Goal: Information Seeking & Learning: Check status

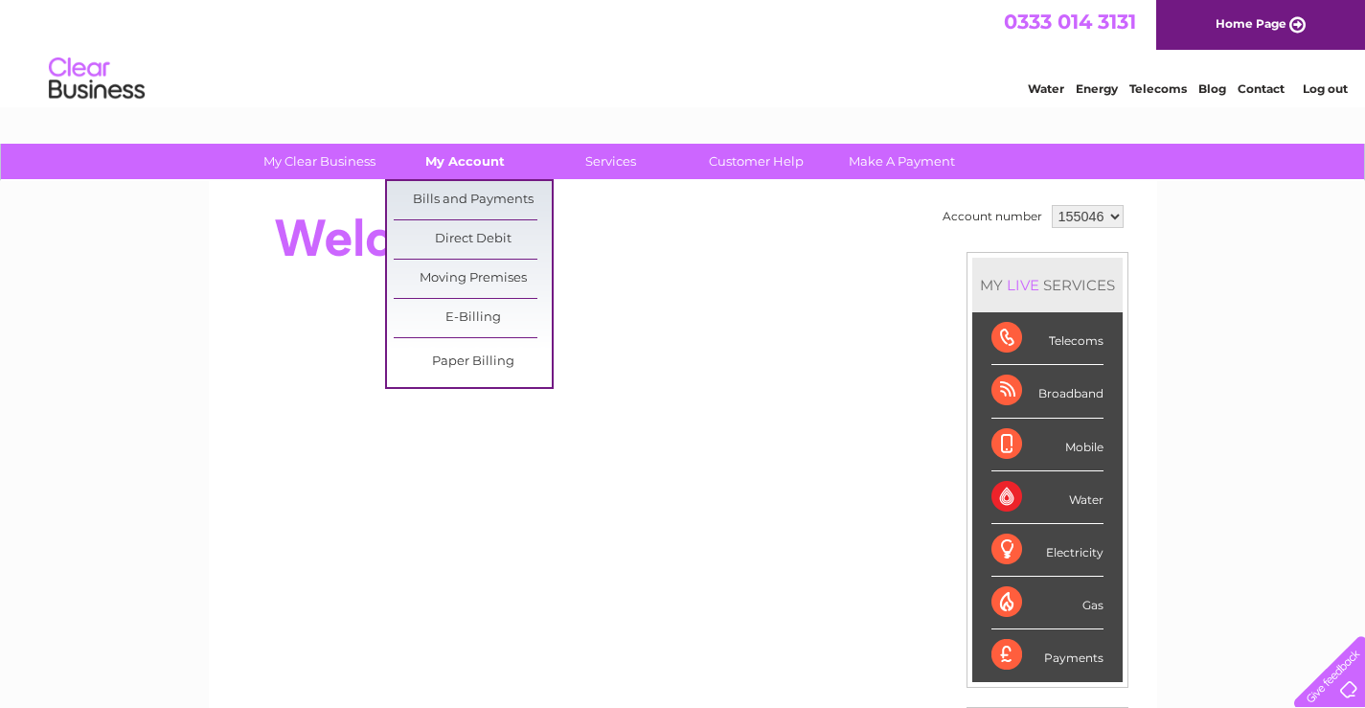
click at [458, 158] on link "My Account" at bounding box center [465, 161] width 158 height 35
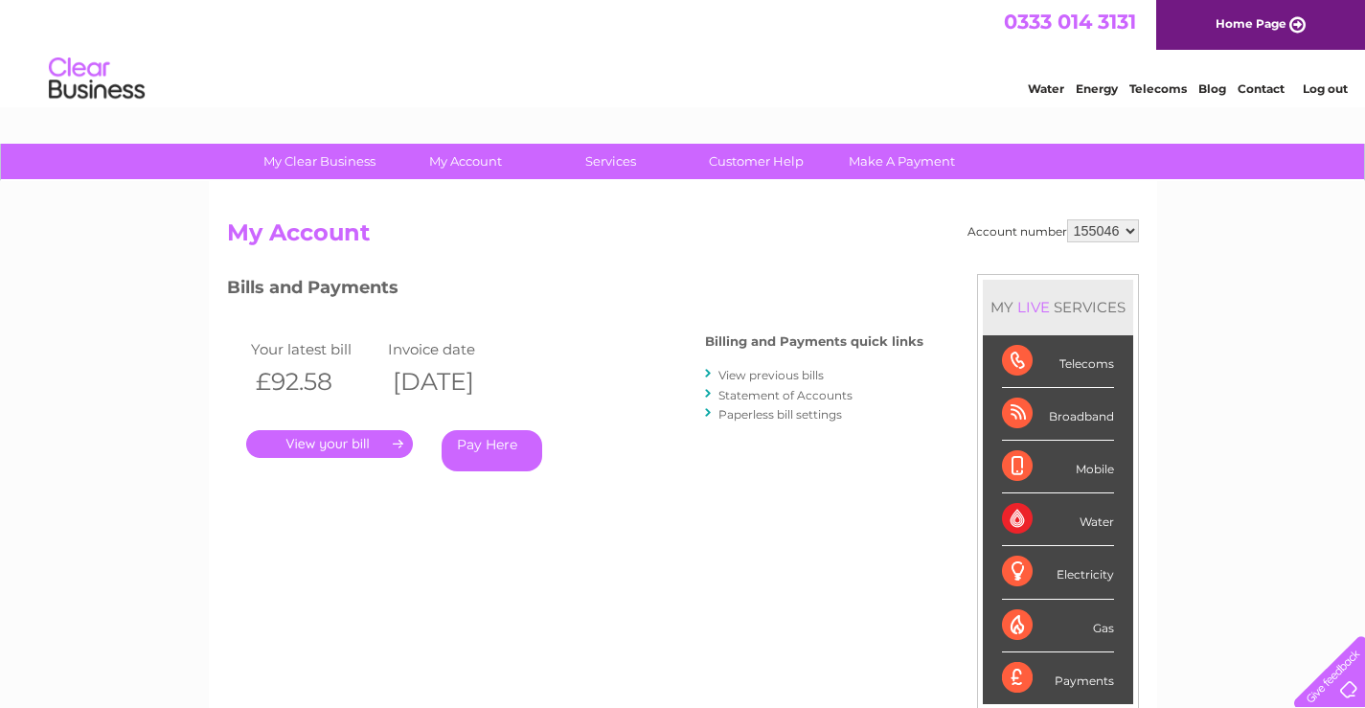
click at [333, 449] on link "." at bounding box center [329, 444] width 167 height 28
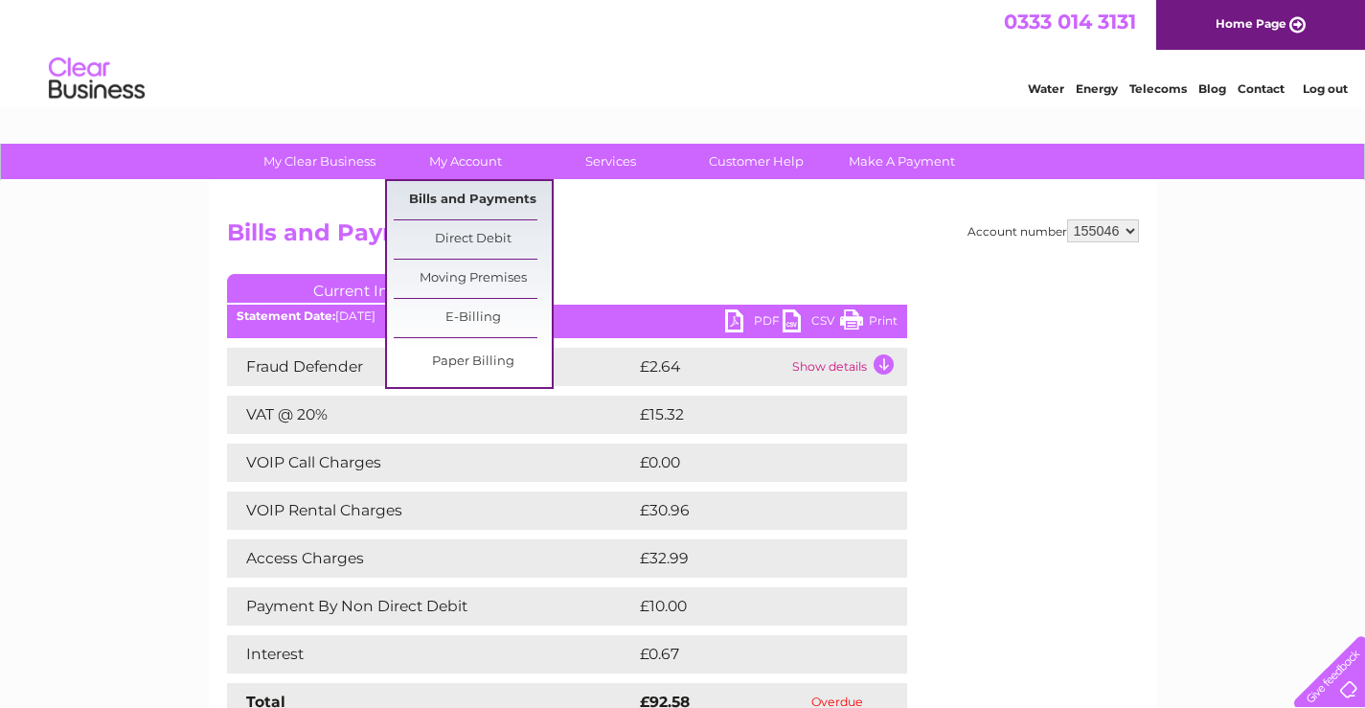
click at [457, 195] on link "Bills and Payments" at bounding box center [473, 200] width 158 height 38
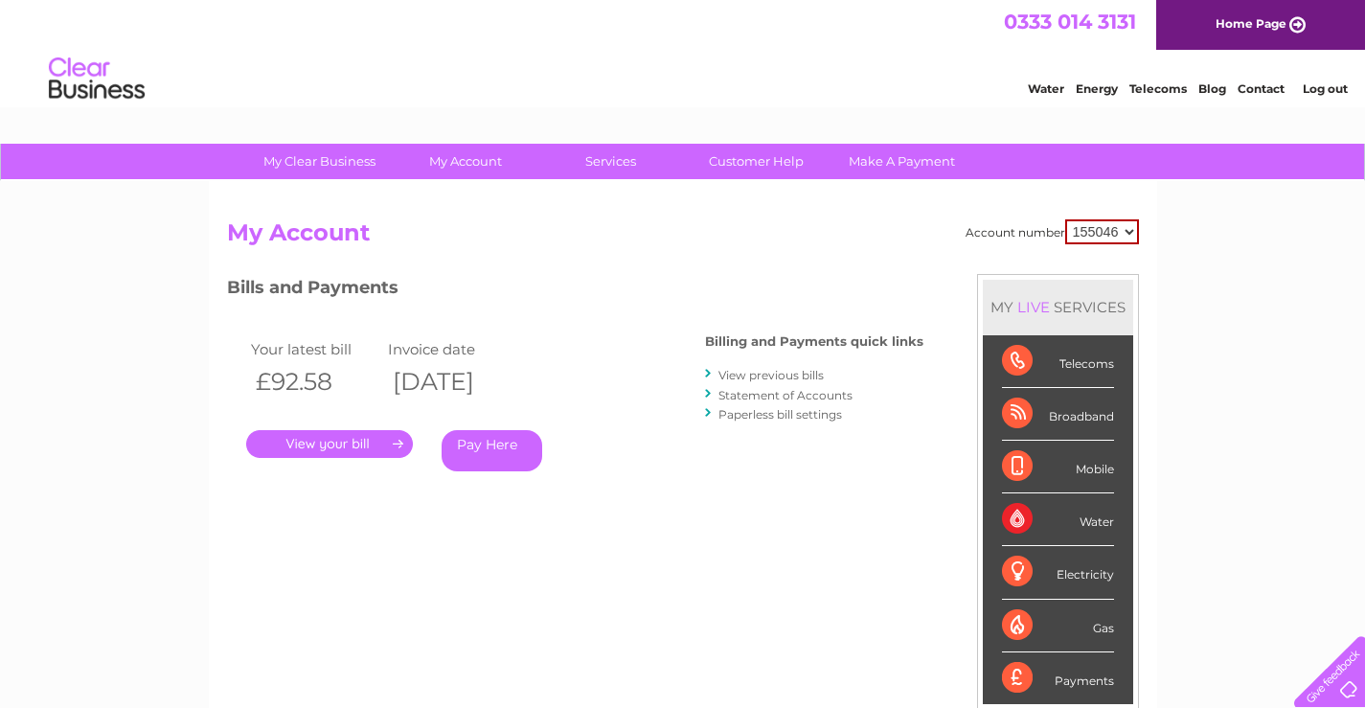
click at [756, 396] on link "Statement of Accounts" at bounding box center [785, 395] width 134 height 14
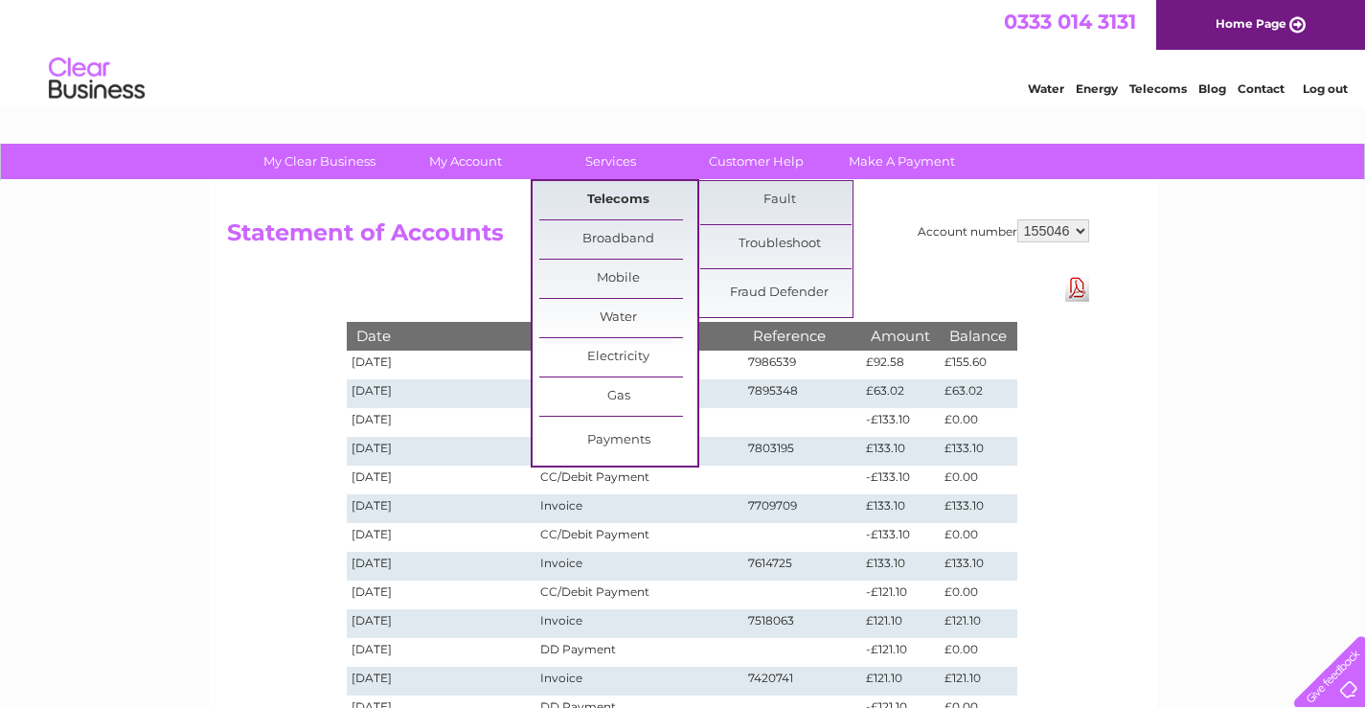
click at [616, 201] on link "Telecoms" at bounding box center [618, 200] width 158 height 38
click at [771, 288] on link "Fraud Defender" at bounding box center [779, 293] width 158 height 38
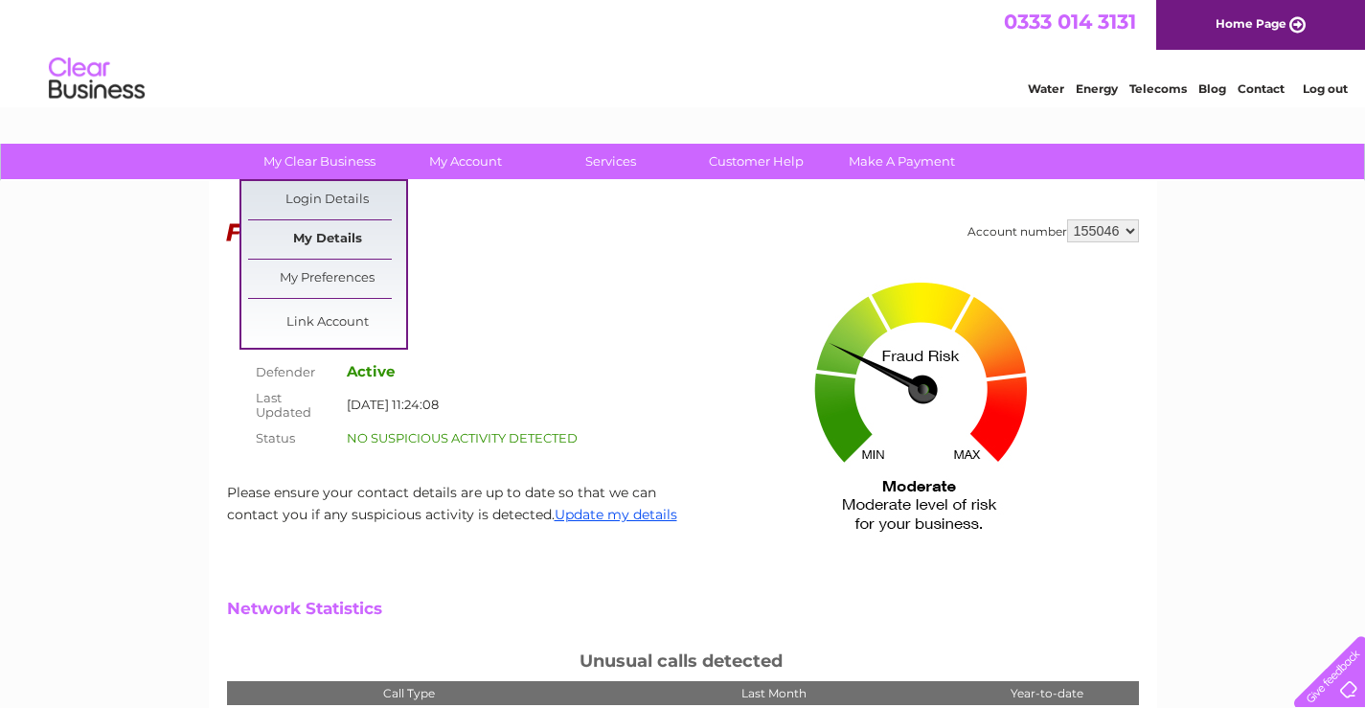
click at [331, 238] on link "My Details" at bounding box center [327, 239] width 158 height 38
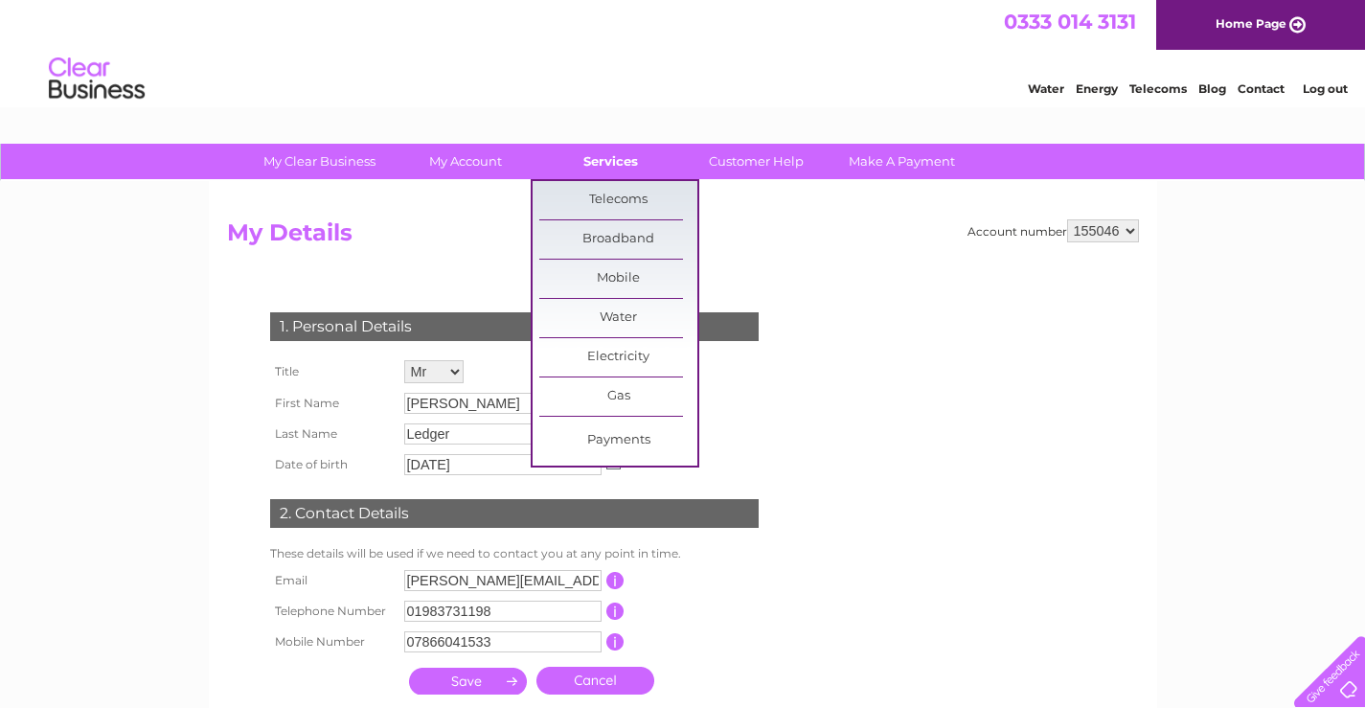
click at [598, 162] on link "Services" at bounding box center [611, 161] width 158 height 35
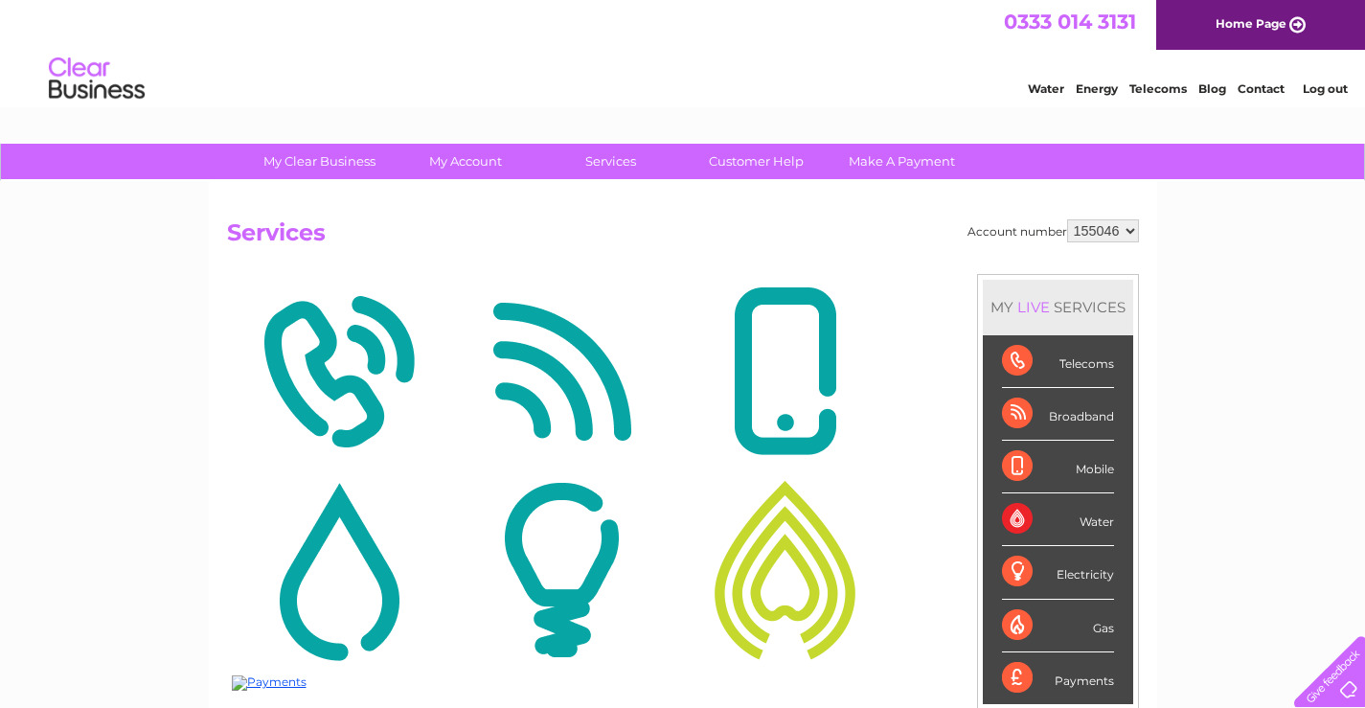
click at [1077, 361] on div "Telecoms" at bounding box center [1058, 361] width 112 height 53
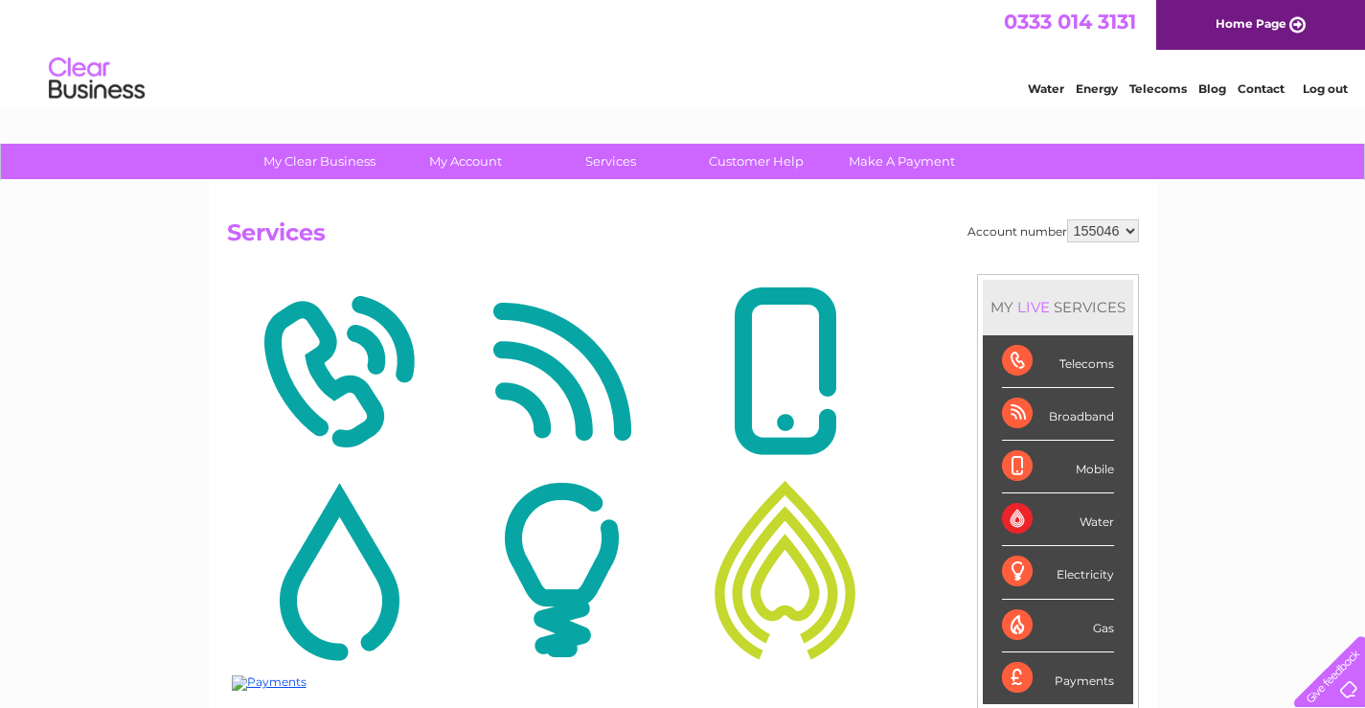
click at [1077, 361] on div "Telecoms" at bounding box center [1058, 361] width 112 height 53
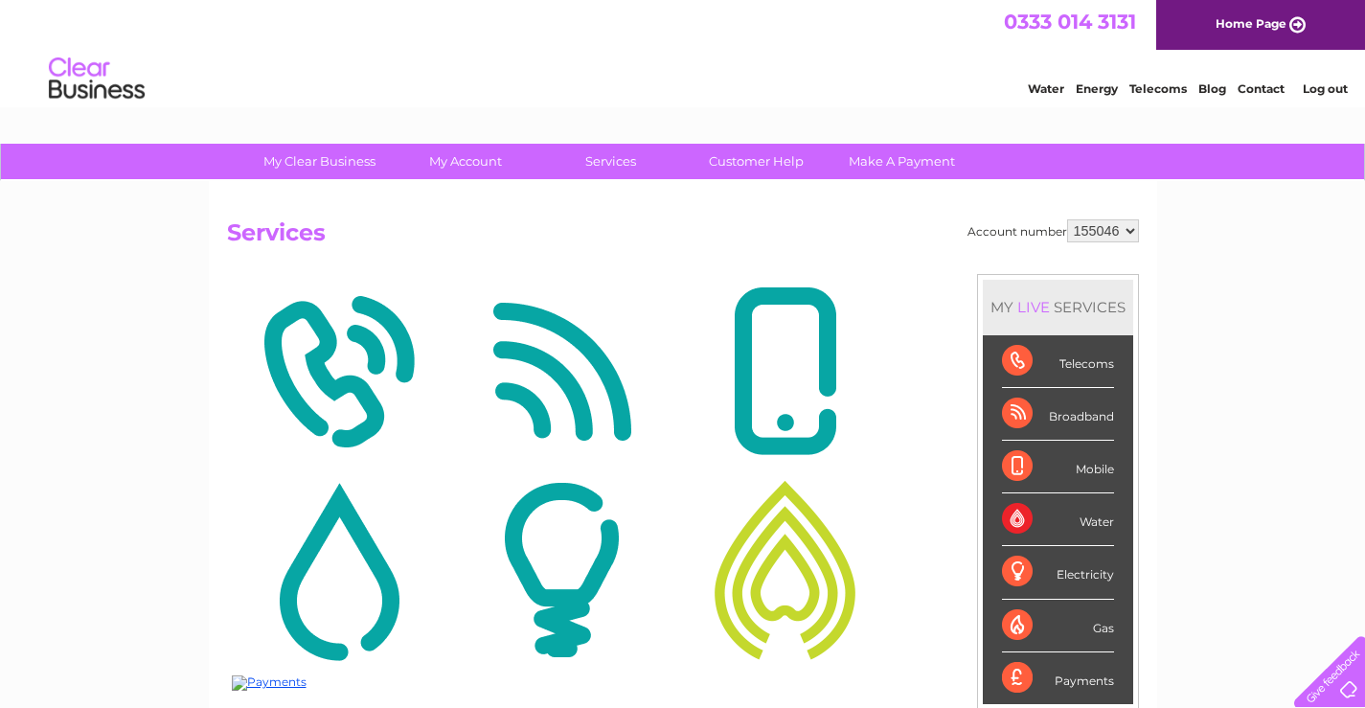
click at [1077, 361] on div "Telecoms" at bounding box center [1058, 361] width 112 height 53
drag, startPoint x: 1077, startPoint y: 361, endPoint x: 1061, endPoint y: 394, distance: 36.4
click at [1075, 366] on div "Telecoms" at bounding box center [1058, 361] width 112 height 53
click at [1061, 399] on div "Broadband" at bounding box center [1058, 414] width 112 height 53
drag, startPoint x: 1059, startPoint y: 405, endPoint x: 1057, endPoint y: 417, distance: 11.7
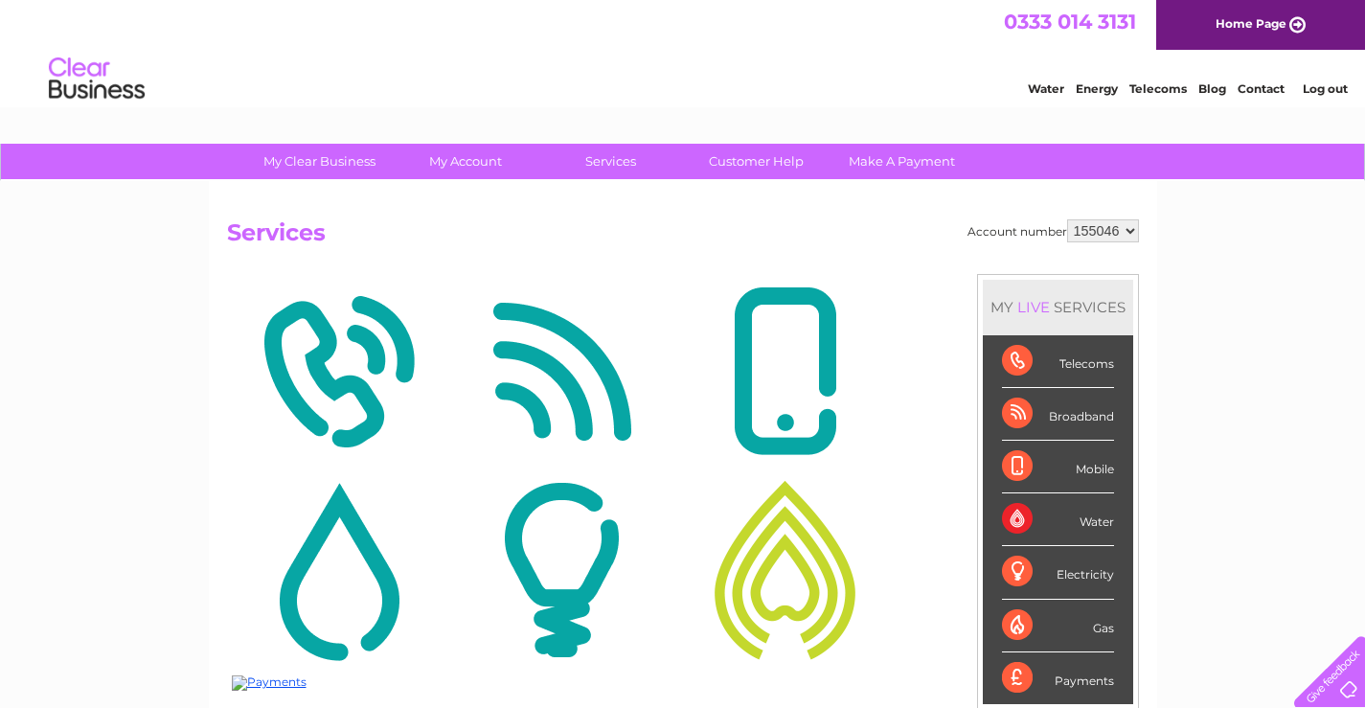
click at [1057, 411] on div "Broadband" at bounding box center [1058, 414] width 112 height 53
click at [1057, 417] on div "Broadband" at bounding box center [1058, 414] width 112 height 53
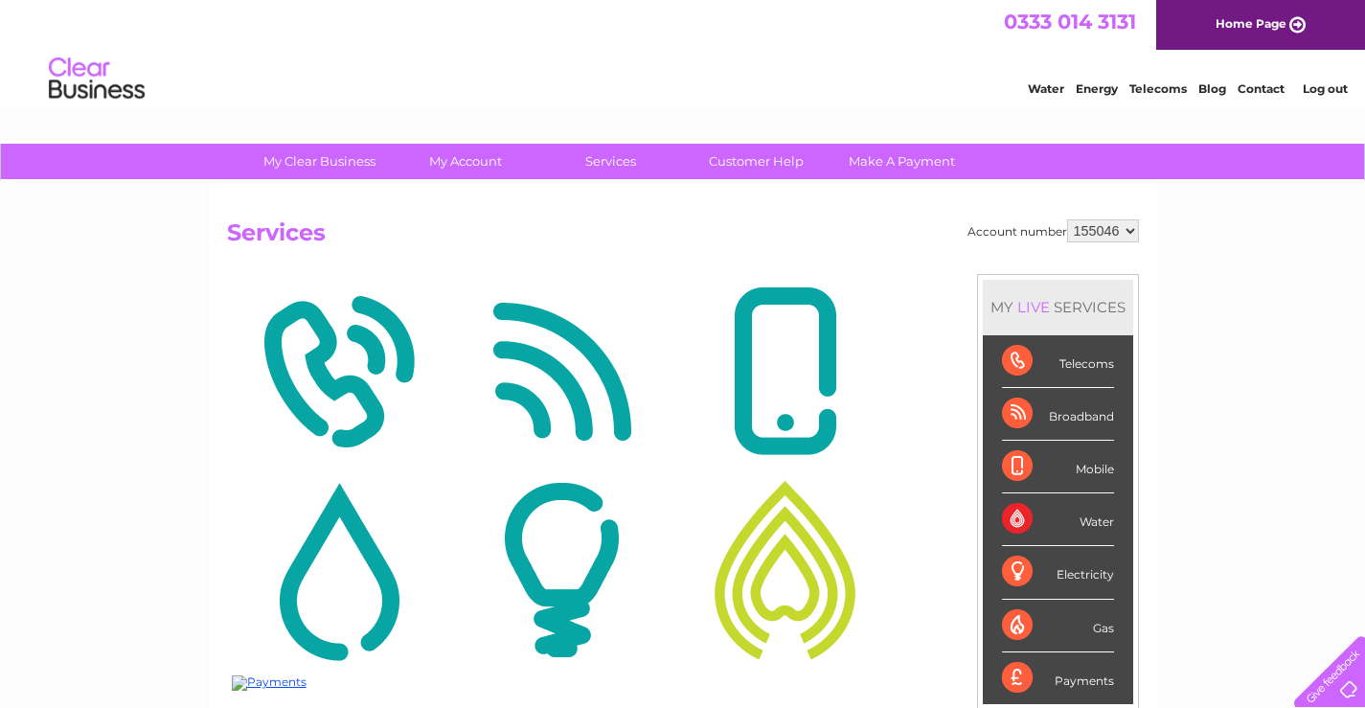
click at [1057, 417] on div "Broadband" at bounding box center [1058, 414] width 112 height 53
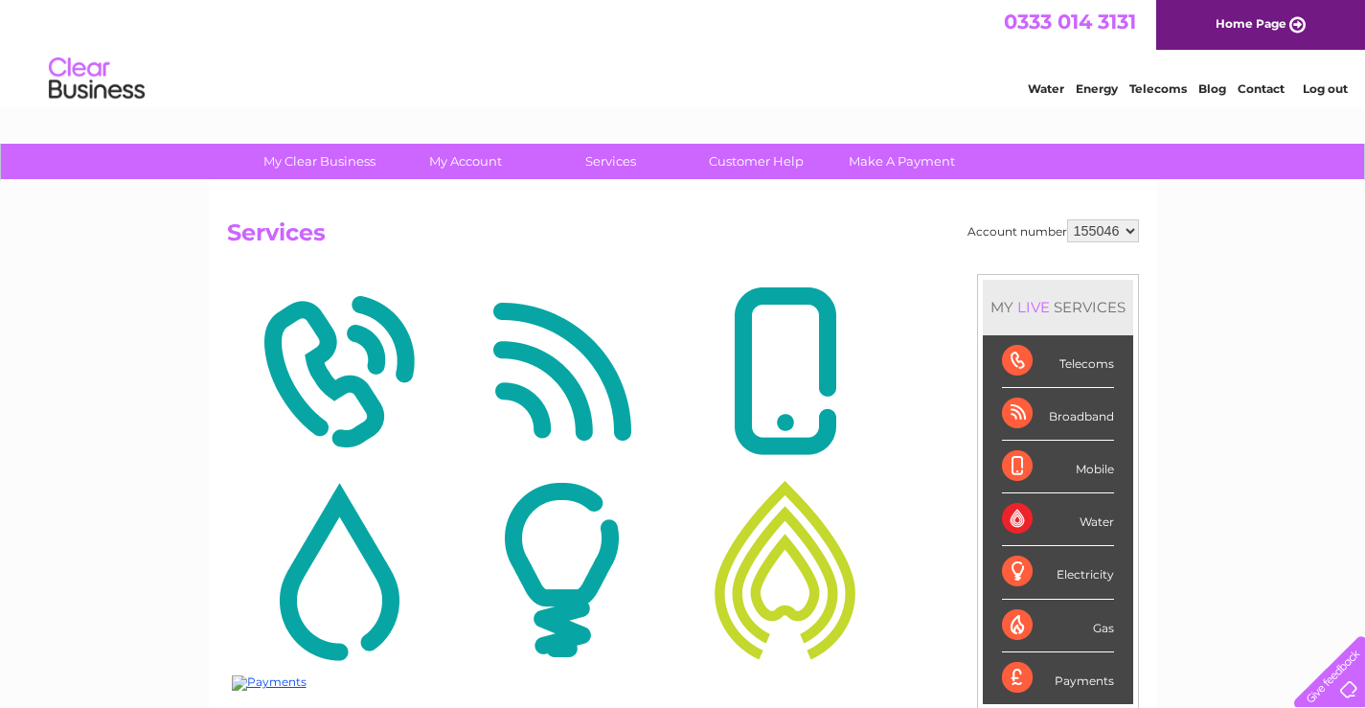
click at [1029, 523] on div "Water" at bounding box center [1058, 519] width 112 height 53
click at [1027, 522] on div "Water" at bounding box center [1058, 519] width 112 height 53
click at [1026, 521] on div "Water" at bounding box center [1058, 519] width 112 height 53
click at [1024, 544] on div "Water" at bounding box center [1058, 519] width 112 height 53
click at [1021, 531] on div "Water" at bounding box center [1058, 519] width 112 height 53
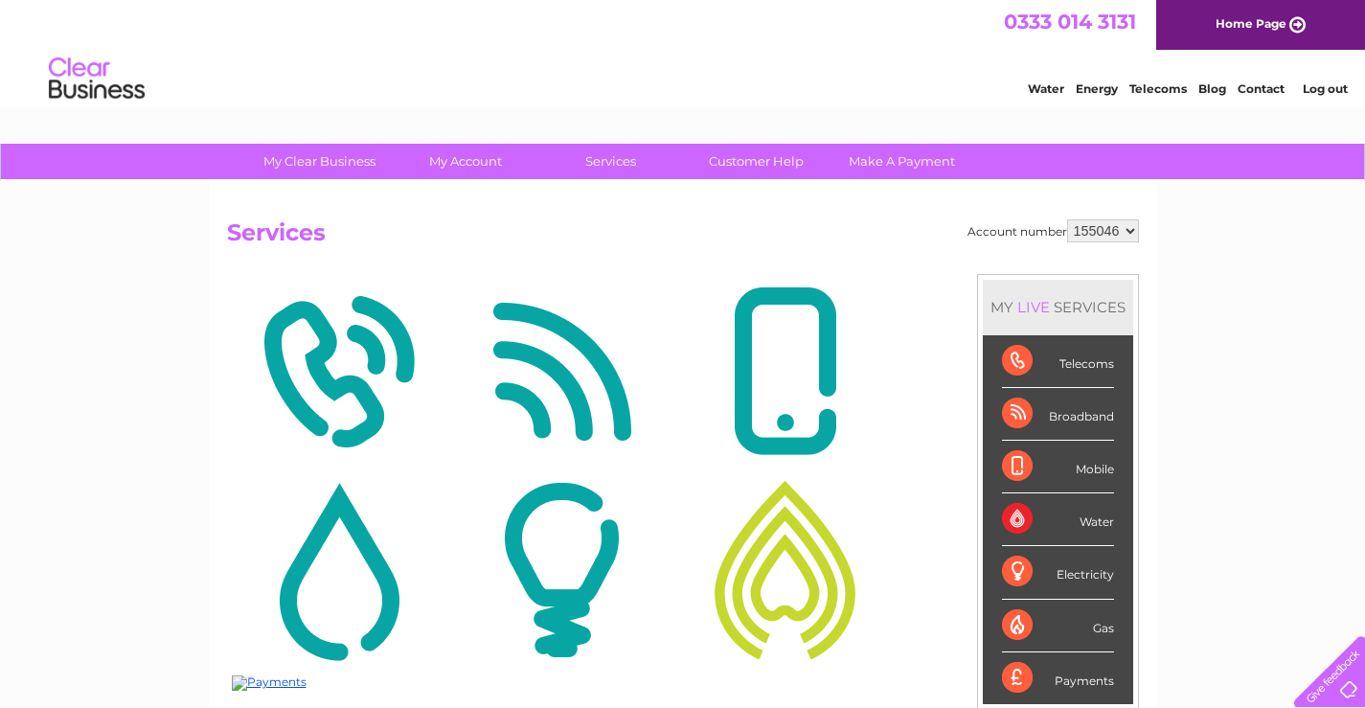
click at [1021, 531] on div "Water" at bounding box center [1058, 519] width 112 height 53
click at [1055, 361] on div "Telecoms" at bounding box center [1058, 361] width 112 height 53
click at [1074, 419] on div "Broadband" at bounding box center [1058, 414] width 112 height 53
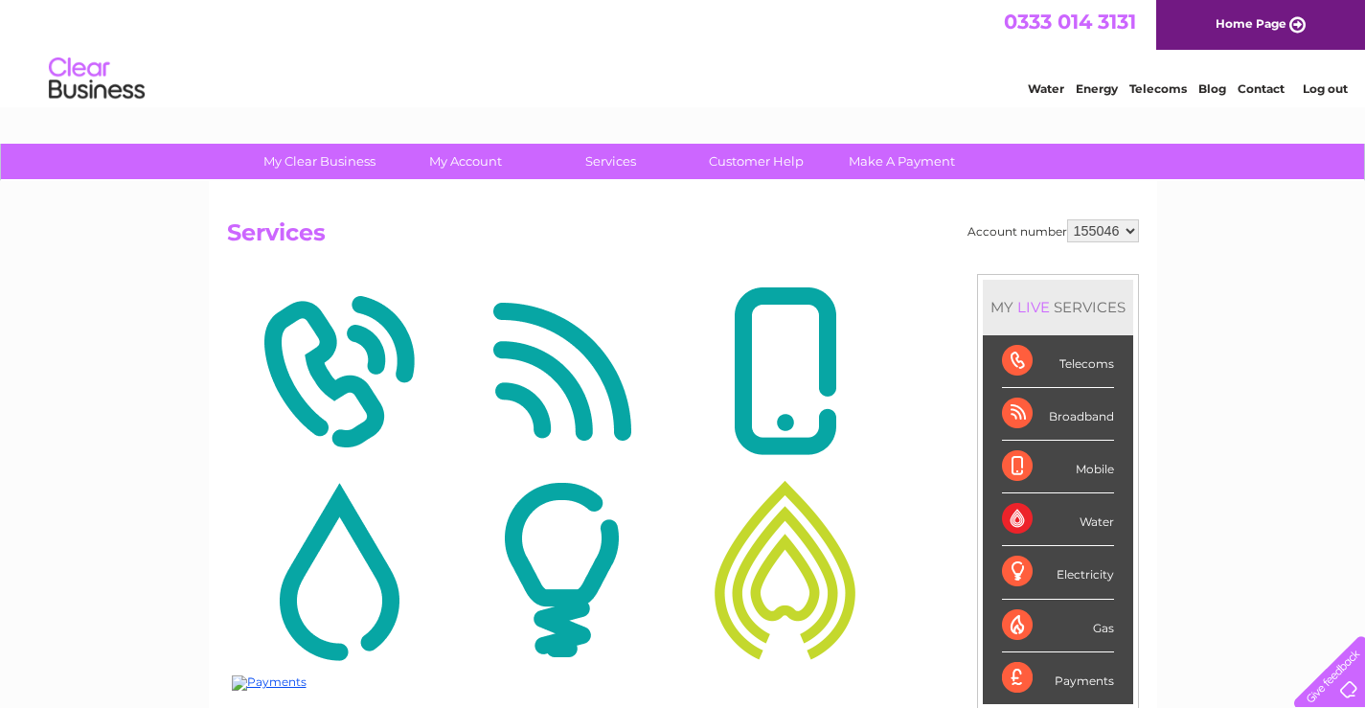
click at [1036, 368] on div "Telecoms" at bounding box center [1058, 361] width 112 height 53
click at [1015, 410] on div "Broadband" at bounding box center [1058, 414] width 112 height 53
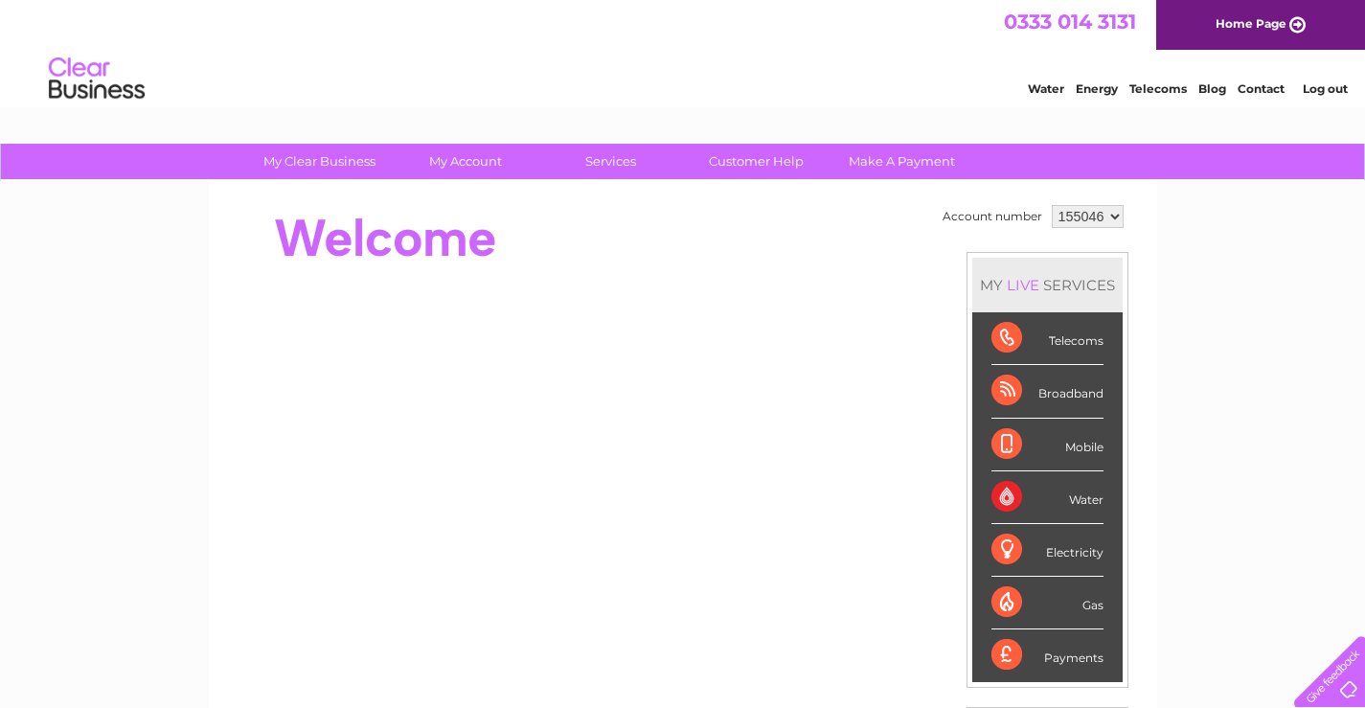
drag, startPoint x: 1059, startPoint y: 282, endPoint x: 1185, endPoint y: 226, distance: 137.2
click at [1185, 226] on div "My Clear Business Login Details My Details My Preferences Link Account My Accou…" at bounding box center [682, 682] width 1365 height 1076
click at [1115, 215] on select "155046" at bounding box center [1088, 216] width 72 height 23
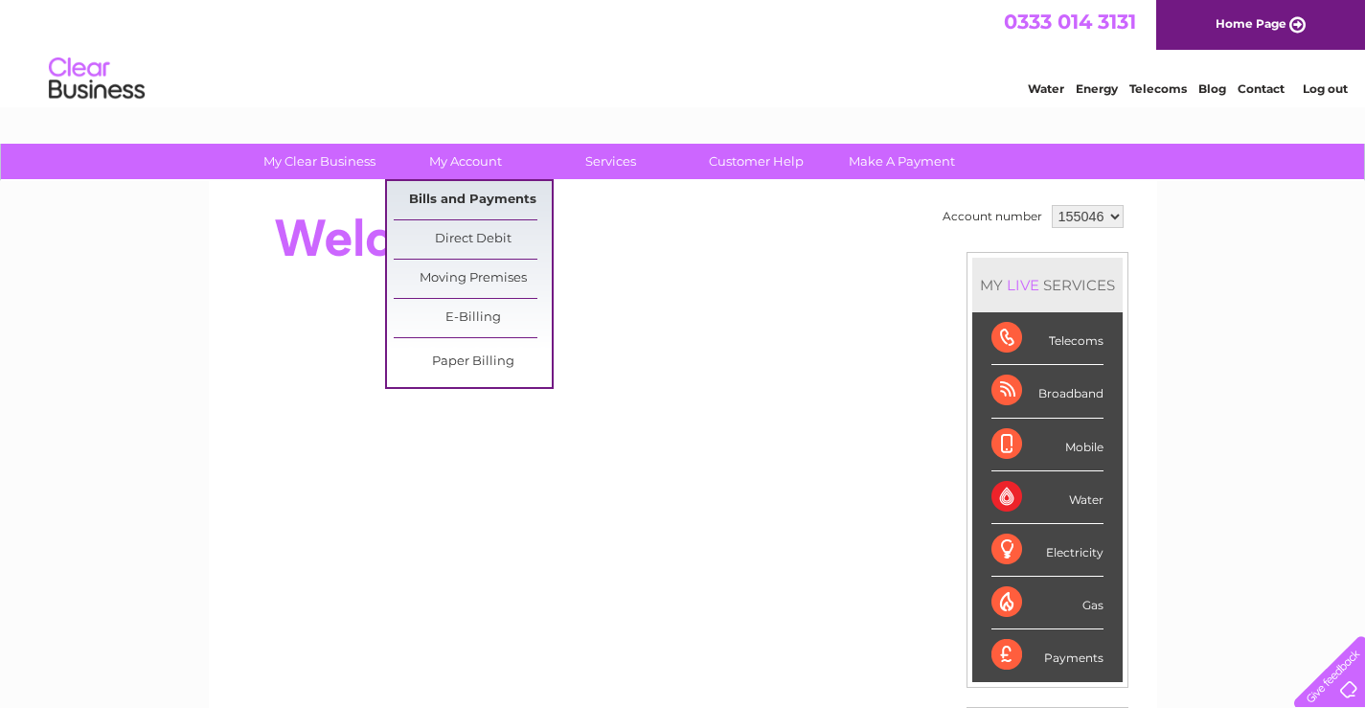
click at [469, 195] on link "Bills and Payments" at bounding box center [473, 200] width 158 height 38
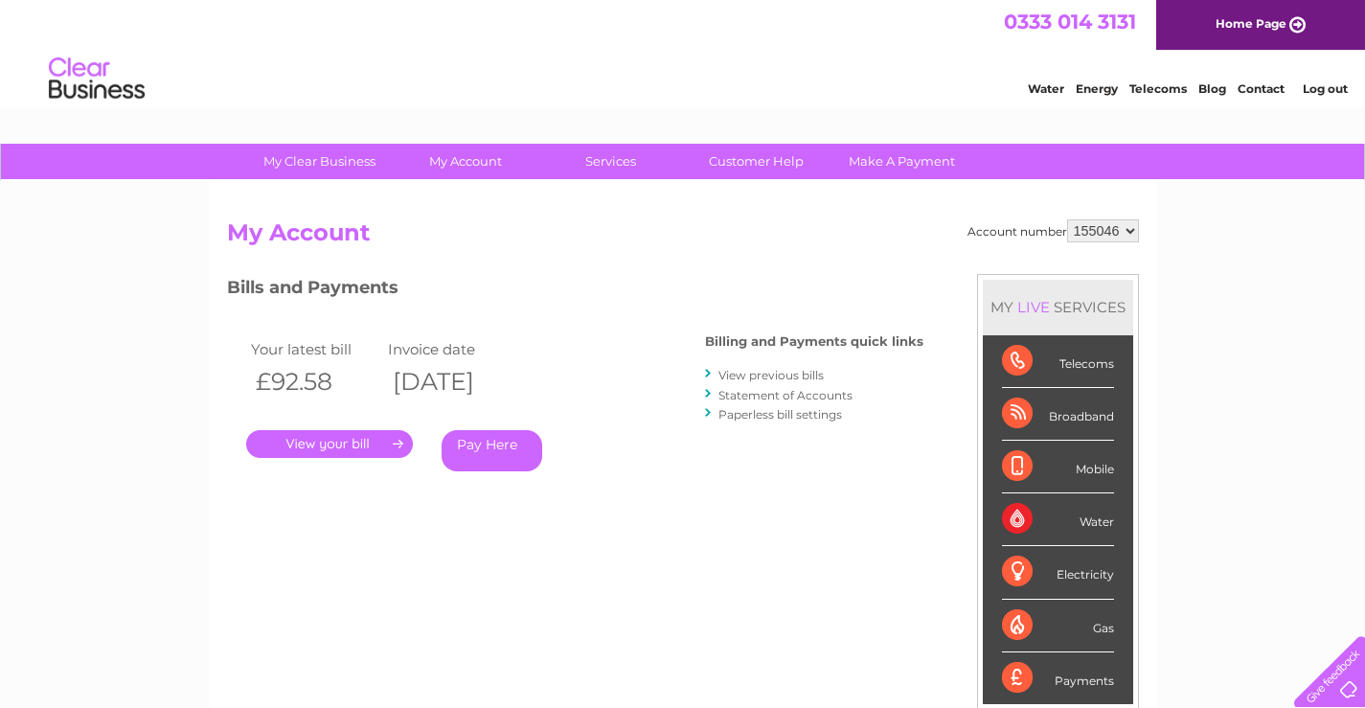
click at [745, 377] on link "View previous bills" at bounding box center [770, 375] width 105 height 14
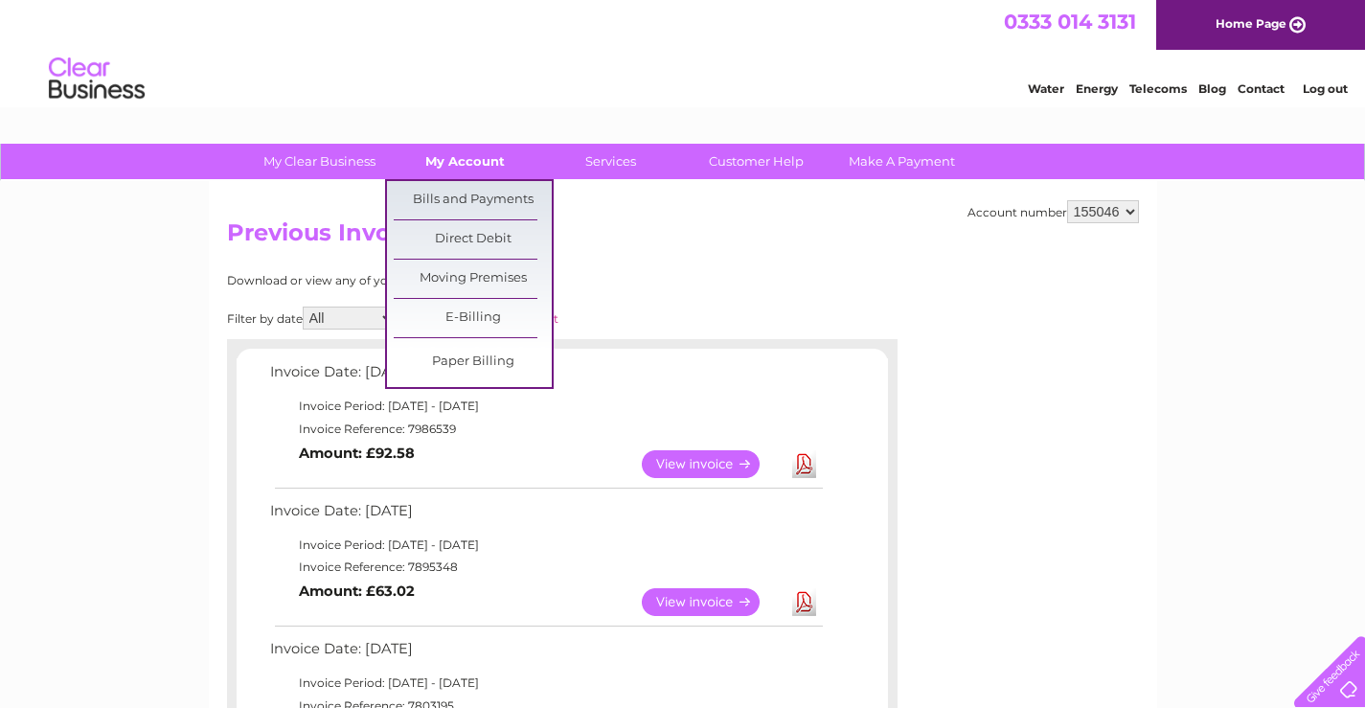
click at [457, 161] on link "My Account" at bounding box center [465, 161] width 158 height 35
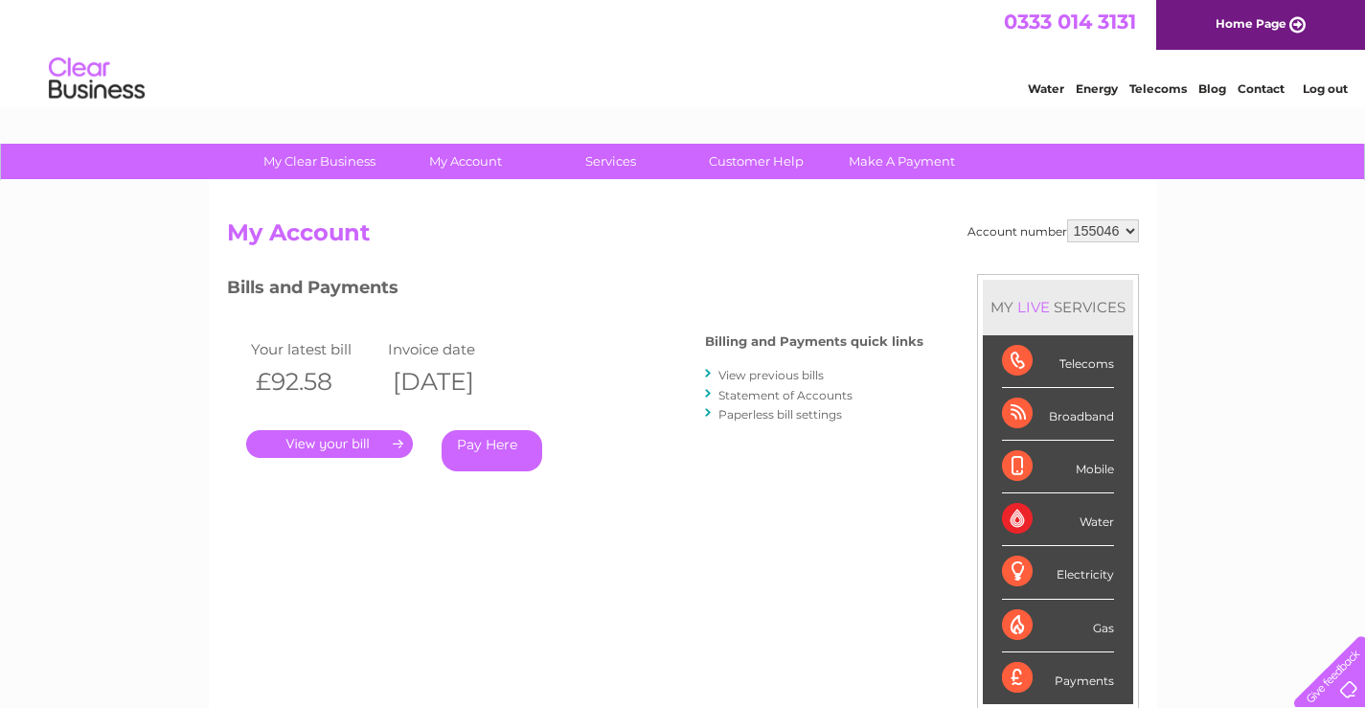
click at [760, 395] on link "Statement of Accounts" at bounding box center [785, 395] width 134 height 14
